Goal: Task Accomplishment & Management: Manage account settings

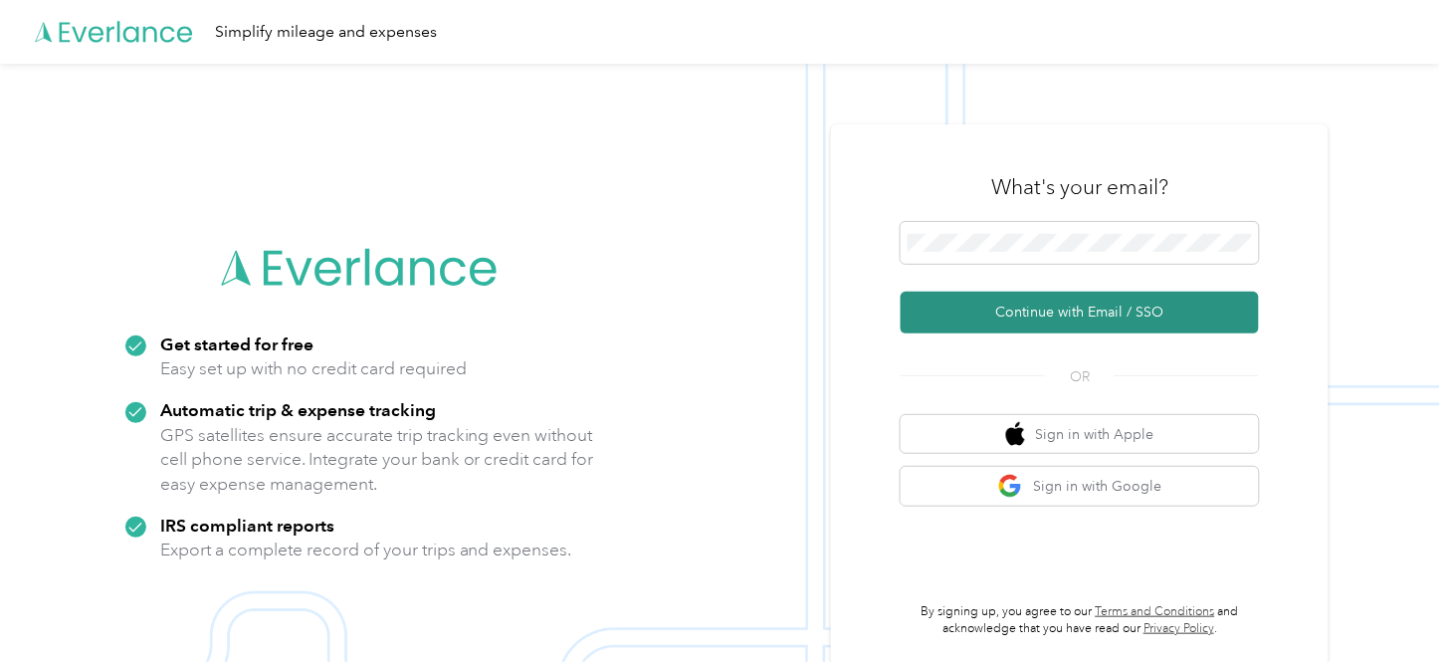
click at [1059, 316] on button "Continue with Email / SSO" at bounding box center [1079, 313] width 358 height 42
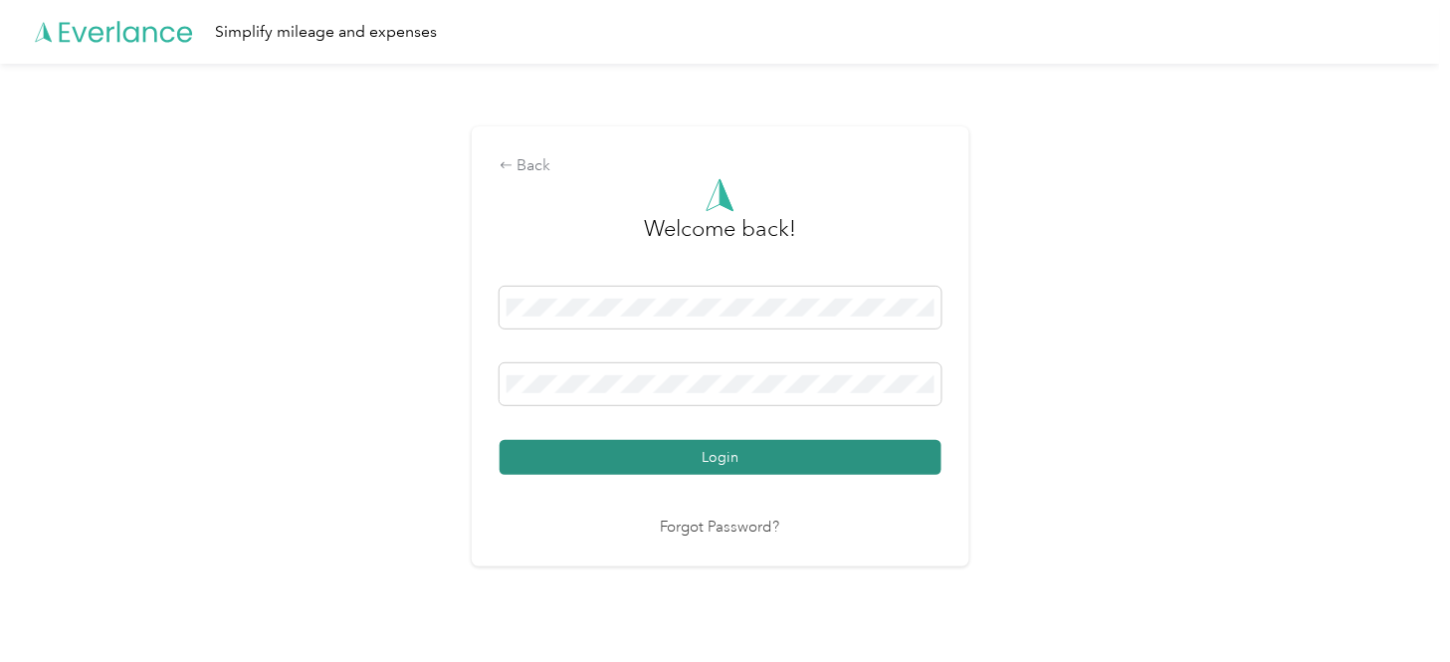
click at [741, 454] on button "Login" at bounding box center [720, 457] width 442 height 35
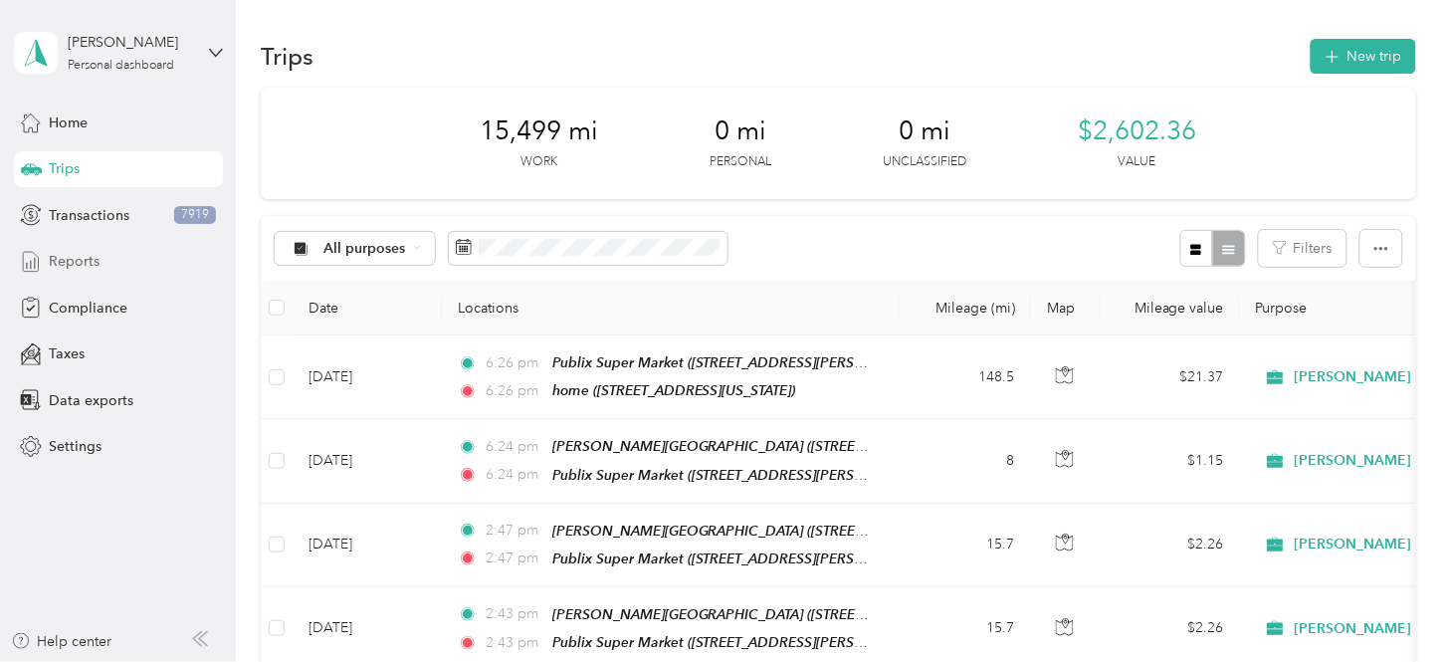
click at [106, 254] on div "Reports" at bounding box center [118, 262] width 209 height 36
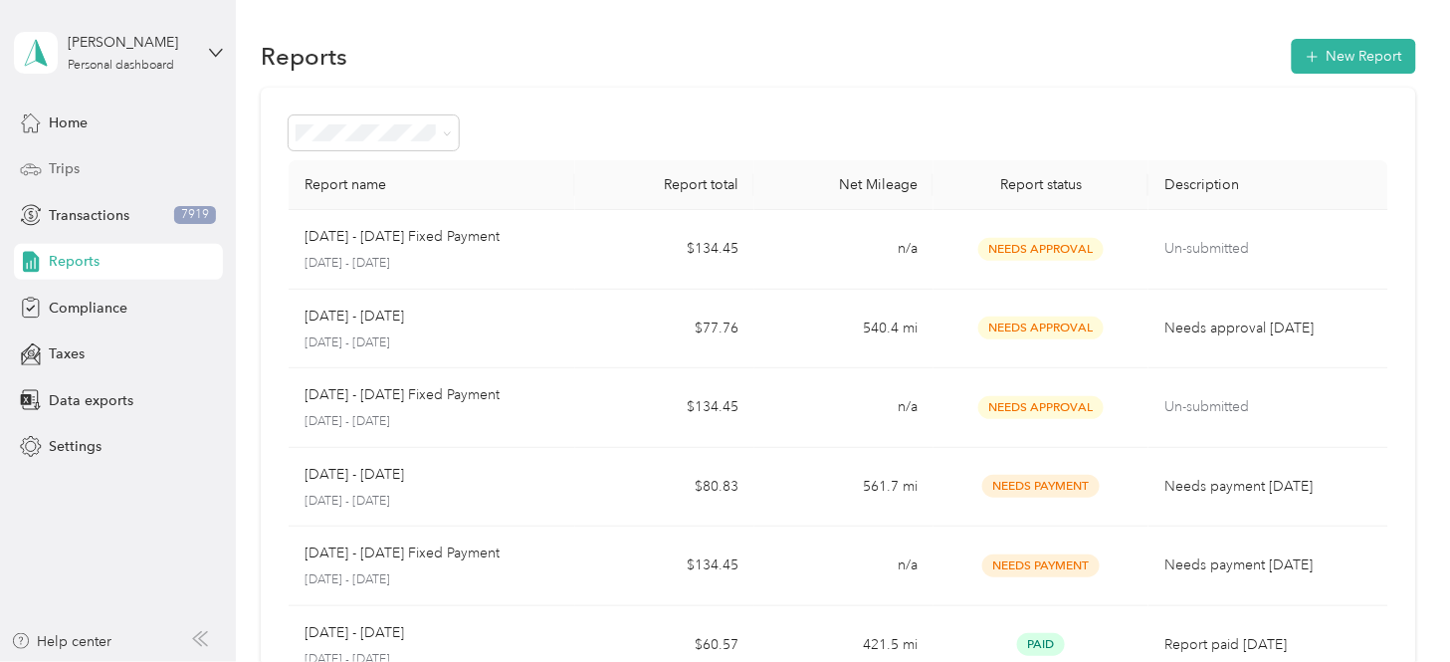
click at [55, 171] on span "Trips" at bounding box center [64, 168] width 31 height 21
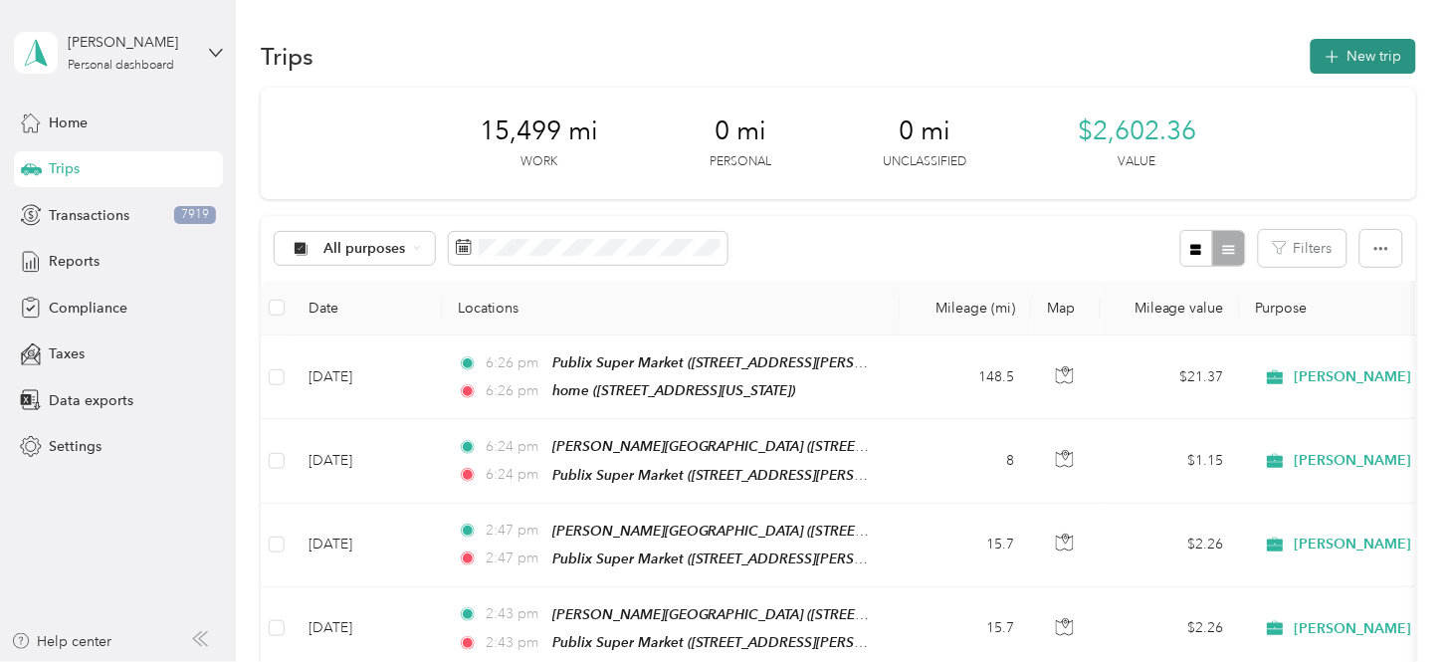
click at [1368, 50] on button "New trip" at bounding box center [1362, 56] width 105 height 35
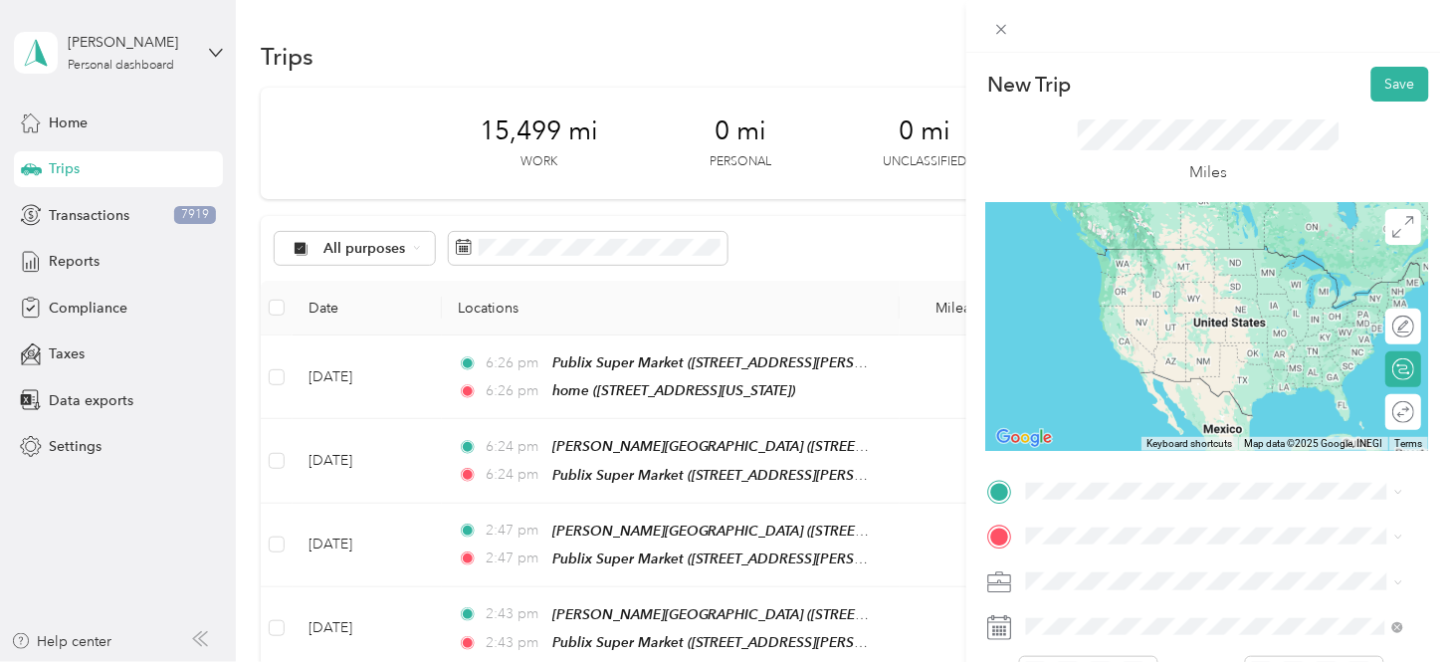
click at [1177, 280] on span "[STREET_ADDRESS][US_STATE]" at bounding box center [1163, 271] width 199 height 17
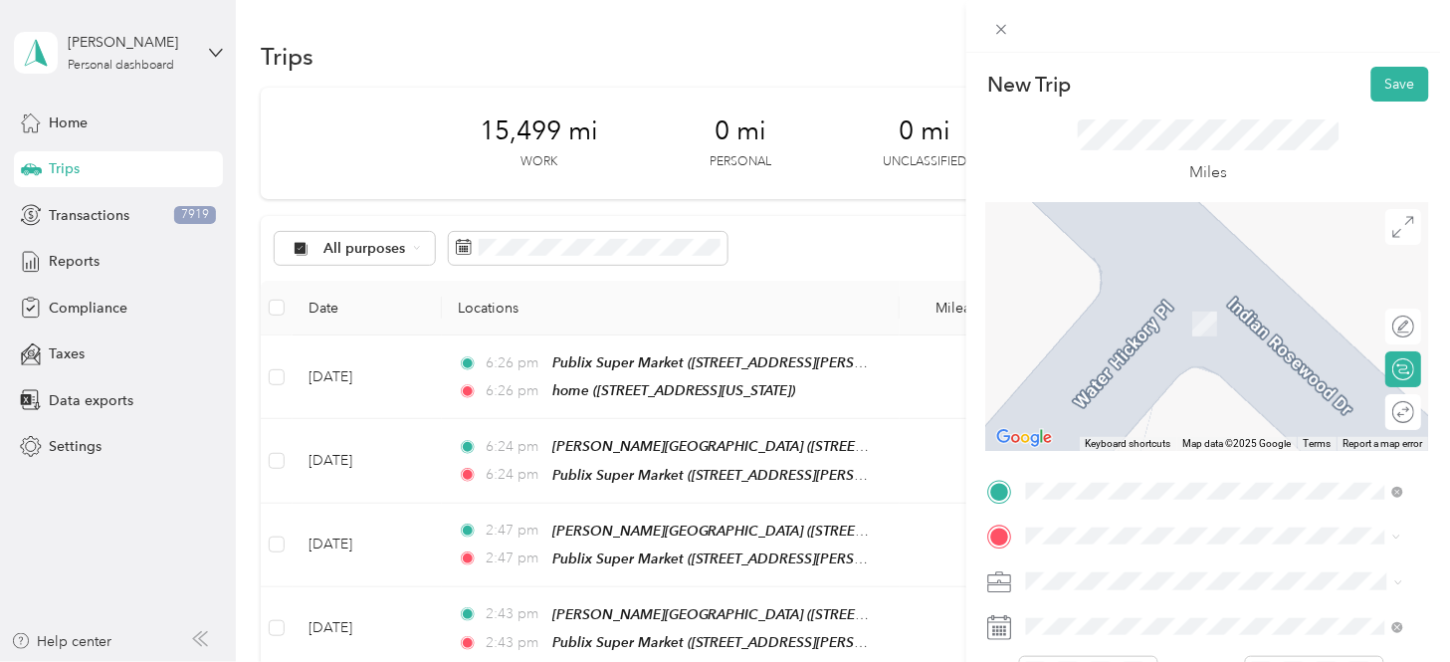
click at [1188, 323] on span "[STREET_ADDRESS][PERSON_NAME][PERSON_NAME]" at bounding box center [1182, 341] width 237 height 38
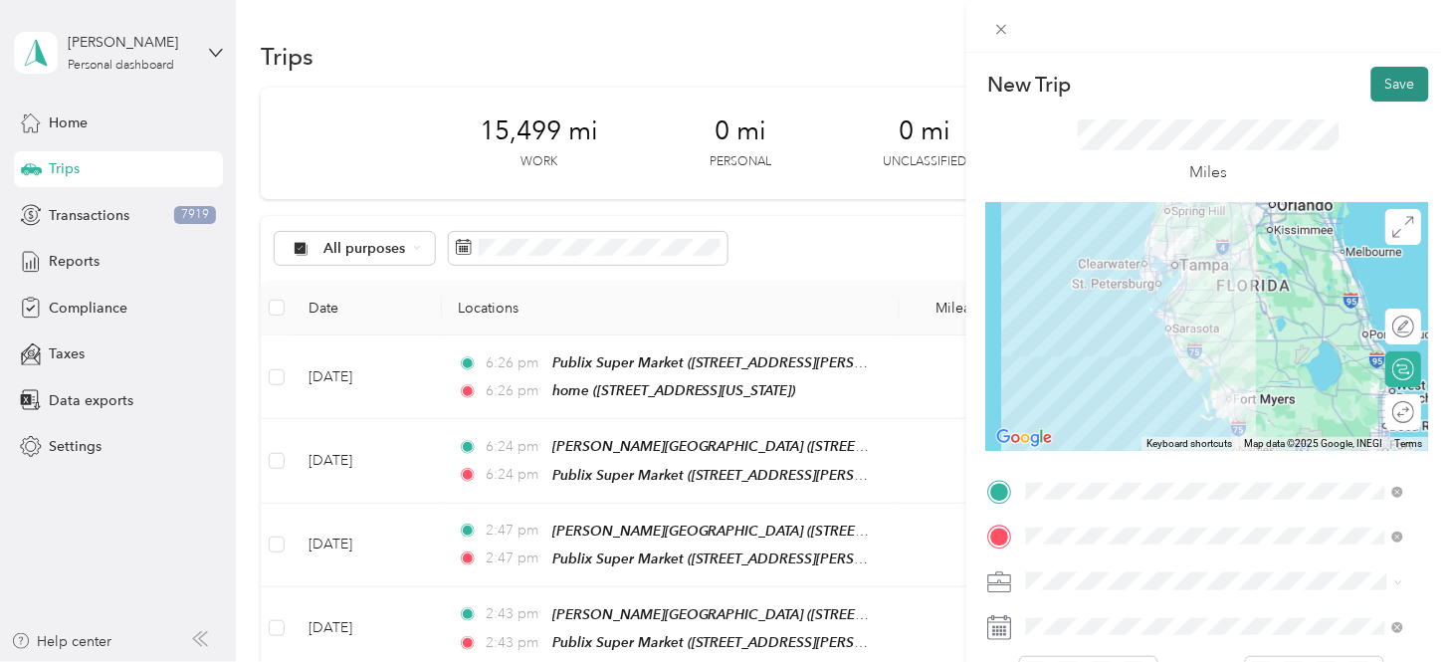
click at [1395, 81] on button "Save" at bounding box center [1400, 84] width 58 height 35
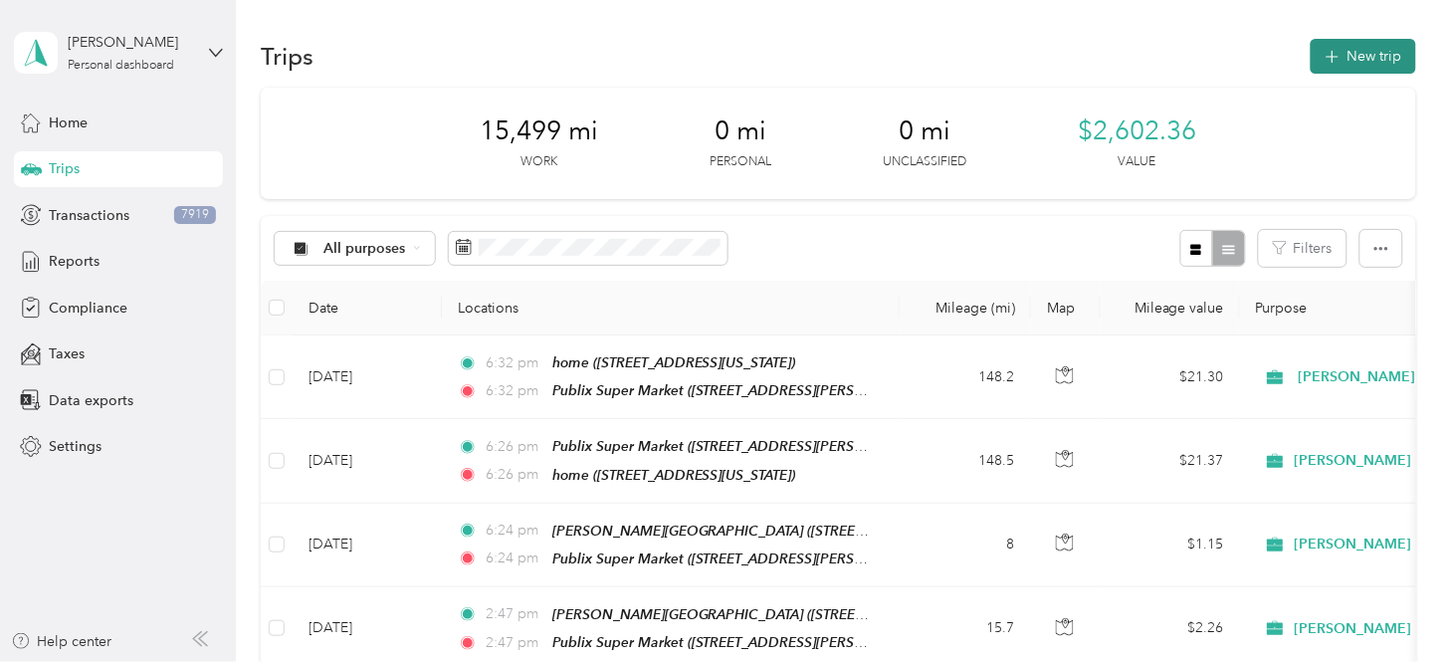
click at [1379, 57] on button "New trip" at bounding box center [1362, 56] width 105 height 35
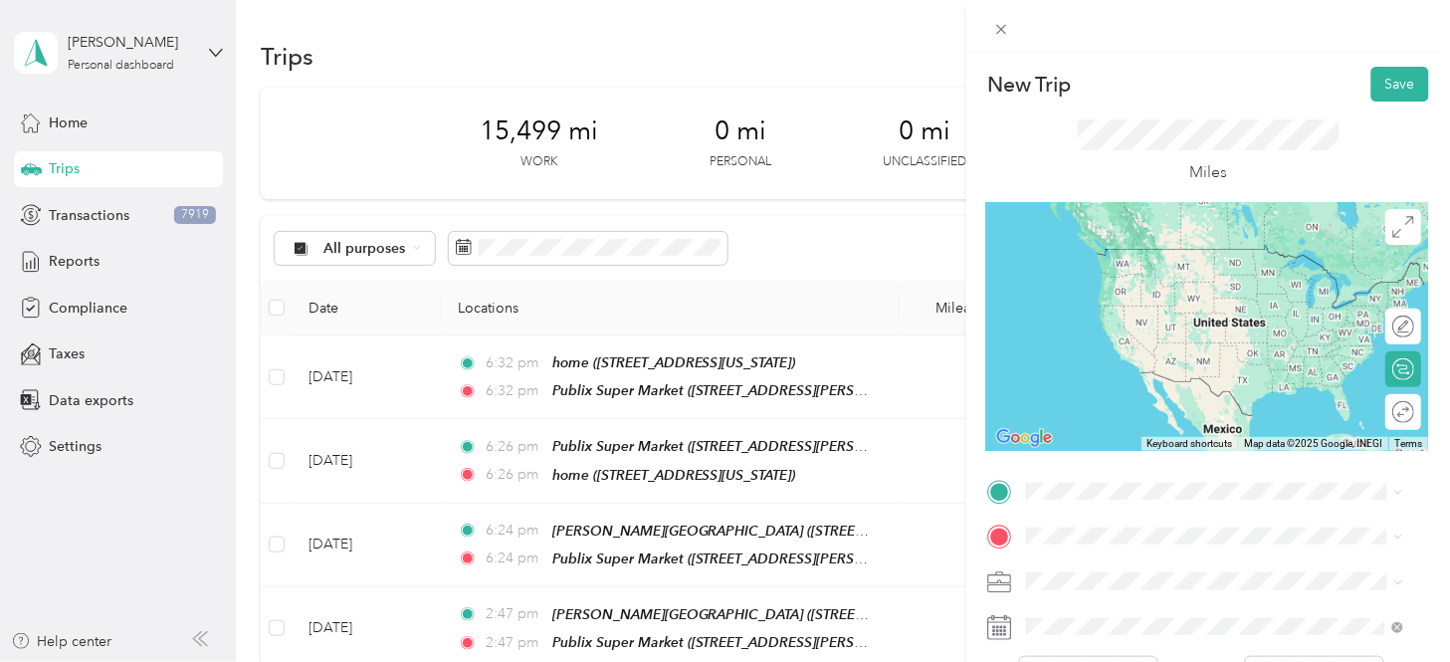
click at [1149, 289] on span "[STREET_ADDRESS][PERSON_NAME][PERSON_NAME]" at bounding box center [1182, 289] width 237 height 38
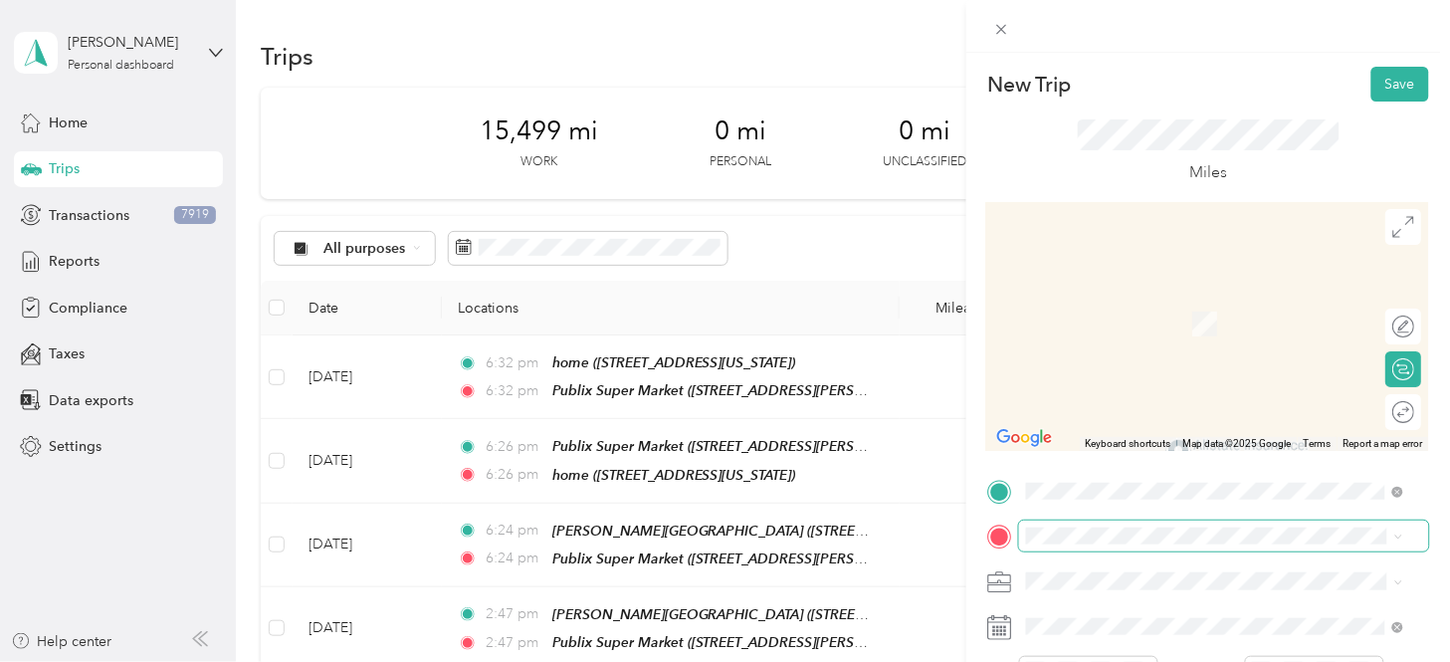
click at [1099, 521] on span at bounding box center [1224, 535] width 410 height 31
click at [1196, 329] on span "[STREET_ADDRESS][US_STATE]" at bounding box center [1163, 329] width 199 height 17
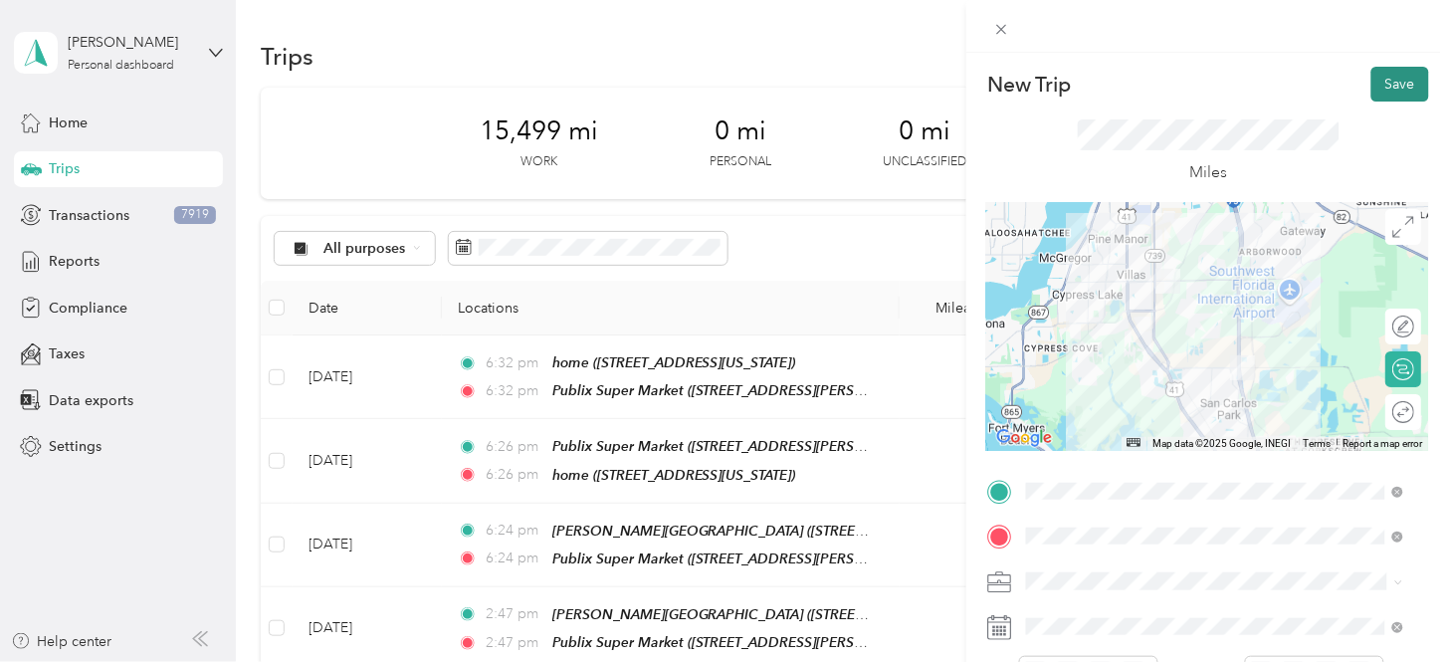
click at [1374, 81] on button "Save" at bounding box center [1400, 84] width 58 height 35
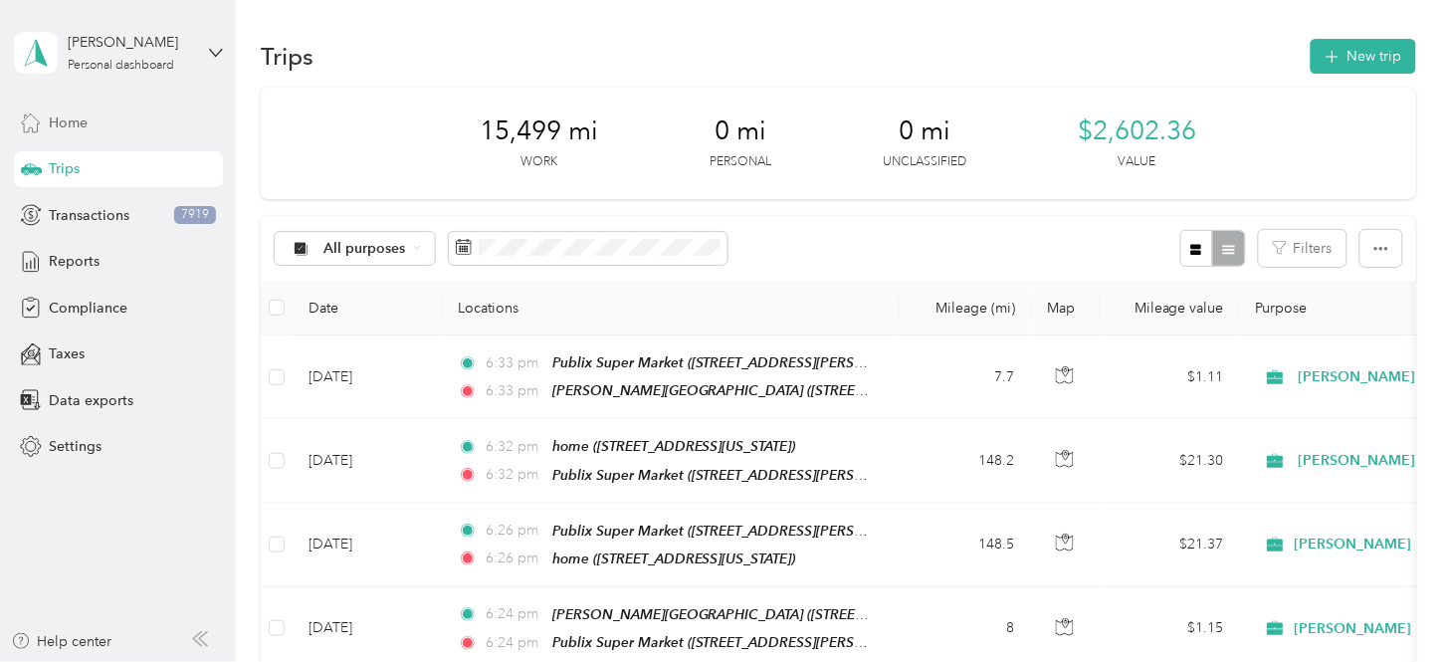
click at [92, 122] on div "Home" at bounding box center [118, 122] width 209 height 36
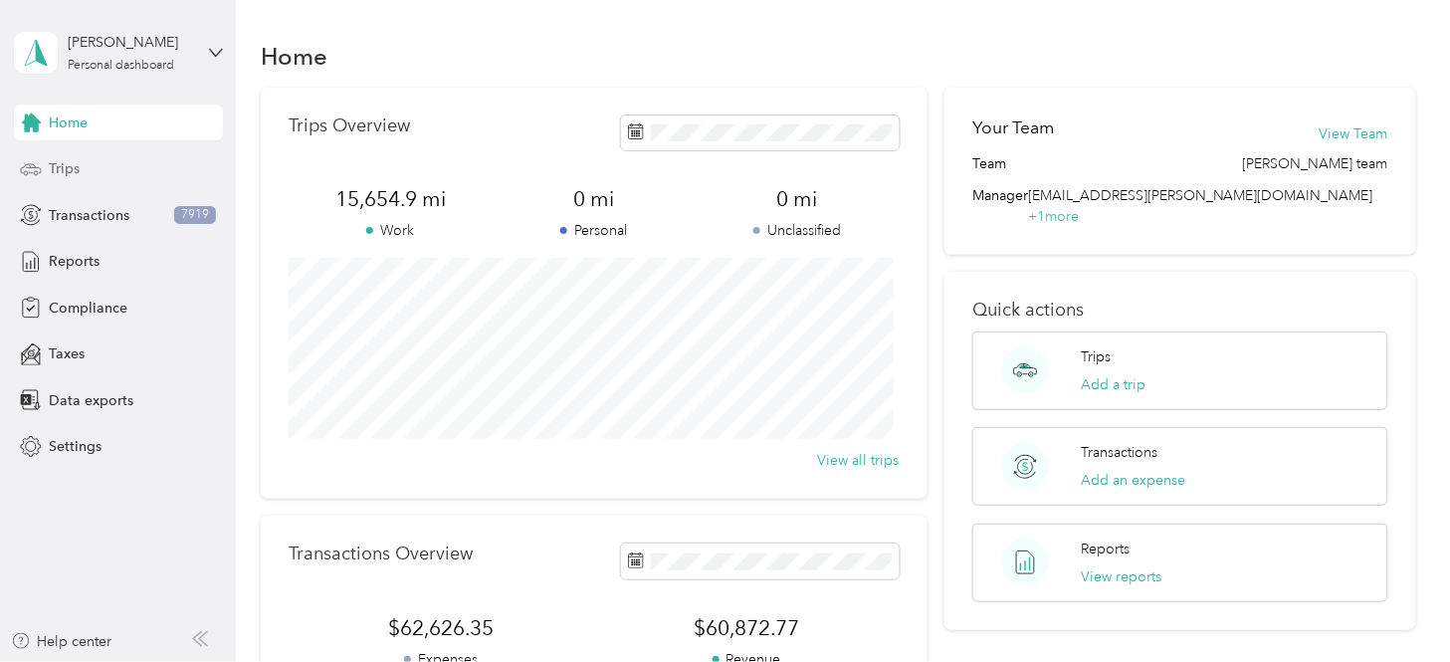
click at [94, 161] on div "Trips" at bounding box center [118, 169] width 209 height 36
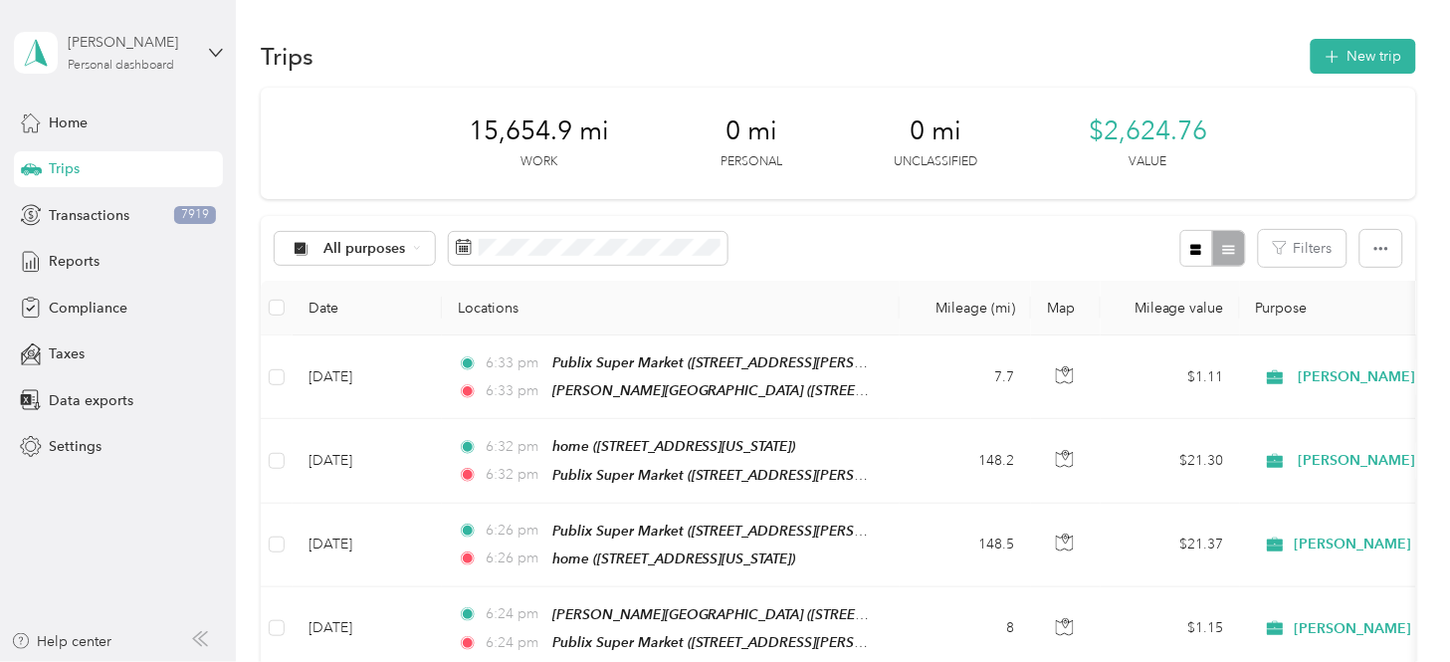
click at [132, 56] on div "[PERSON_NAME] Personal dashboard" at bounding box center [130, 52] width 124 height 40
click at [114, 165] on div "Log out" at bounding box center [279, 162] width 503 height 35
